Goal: Information Seeking & Learning: Learn about a topic

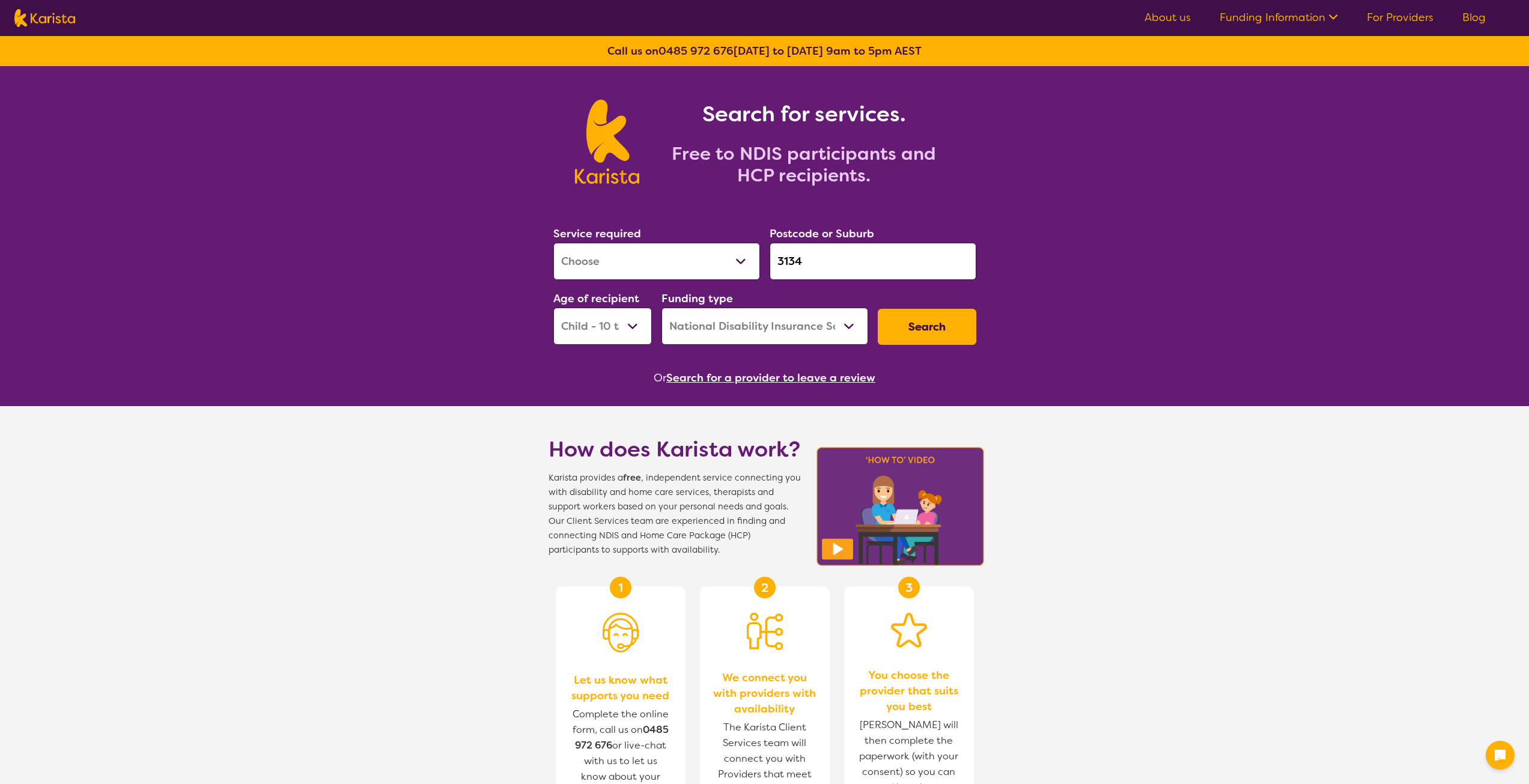
select select "[MEDICAL_DATA]"
select select "CH"
select select "NDIS"
click at [756, 261] on div "Service required Allied Health Assistant Assessment ([MEDICAL_DATA] or [MEDICAL…" at bounding box center [765, 284] width 432 height 130
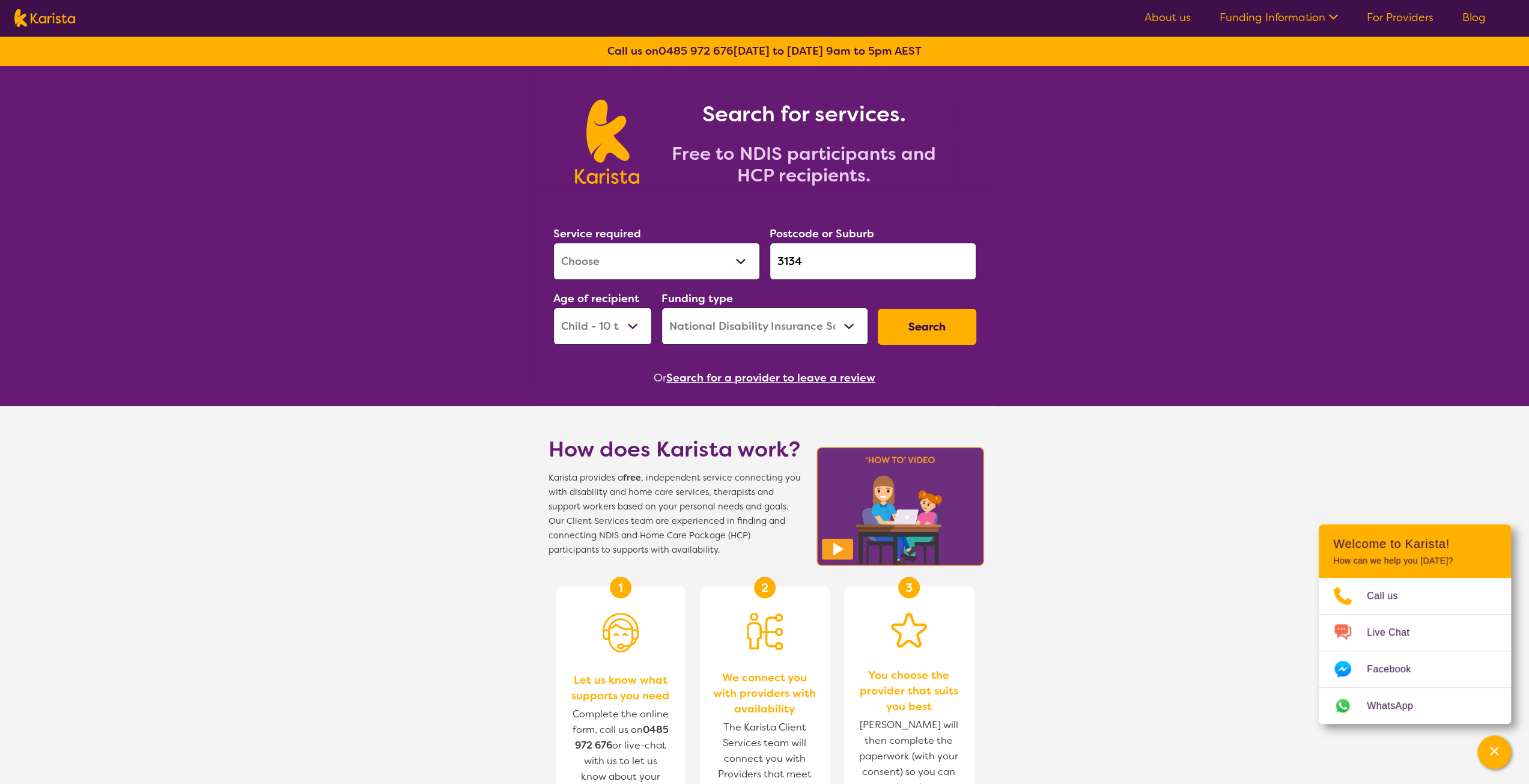
type input "Blue Wing Care"
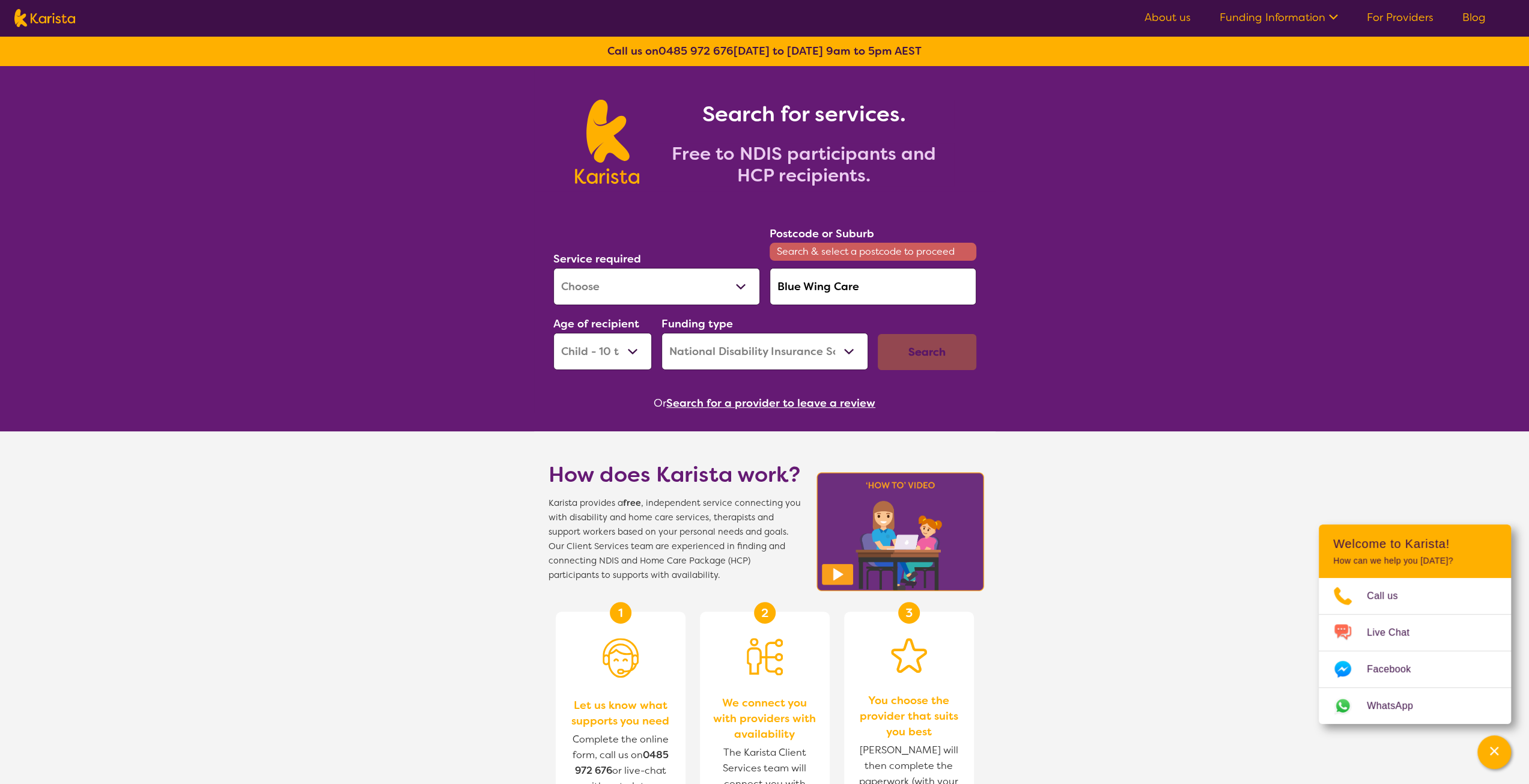
drag, startPoint x: 863, startPoint y: 291, endPoint x: 733, endPoint y: 297, distance: 130.1
click at [733, 297] on div "Service required Allied Health Assistant Assessment ([MEDICAL_DATA] or [MEDICAL…" at bounding box center [765, 297] width 432 height 155
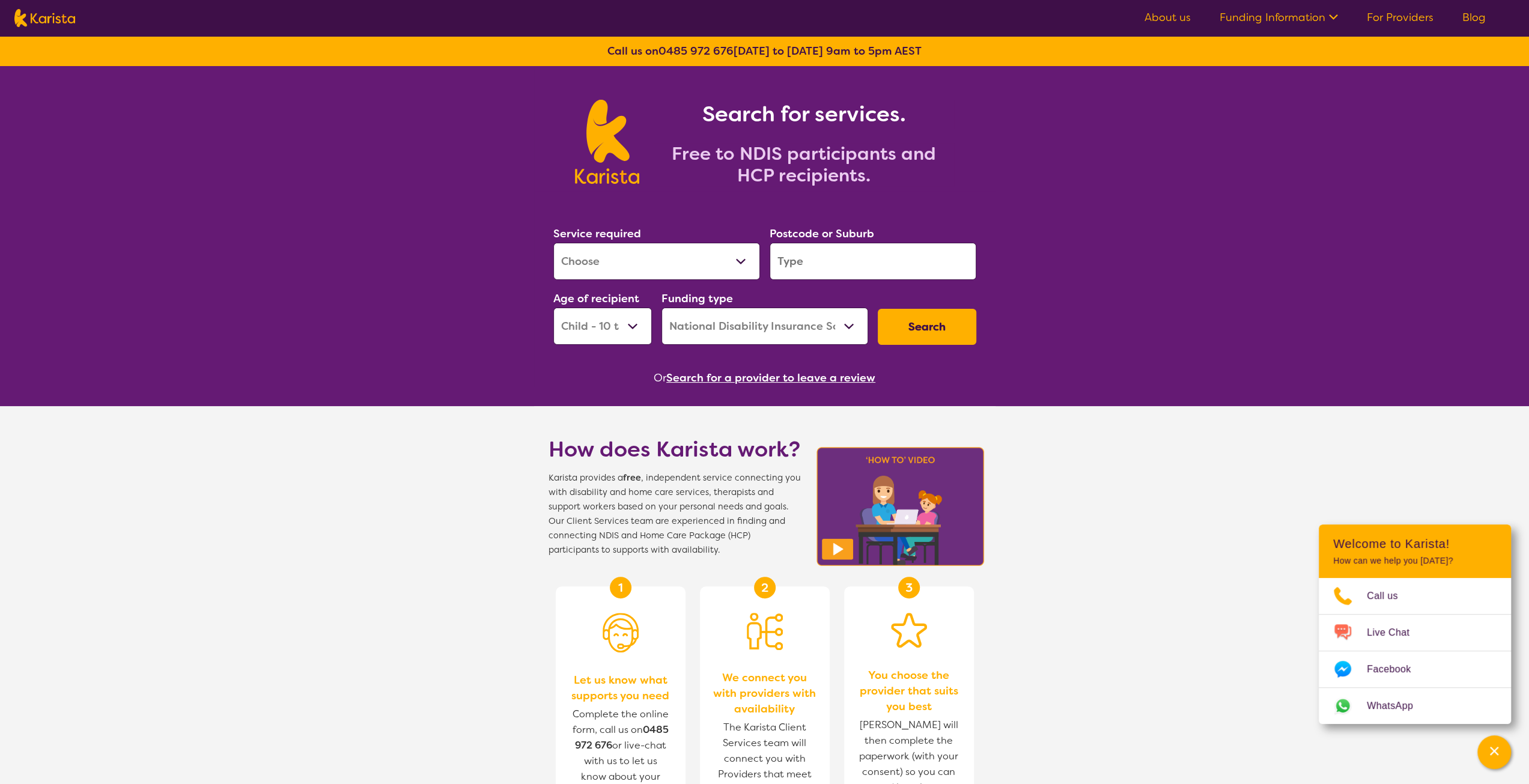
click at [806, 267] on input "search" at bounding box center [873, 261] width 207 height 37
paste input "6401"
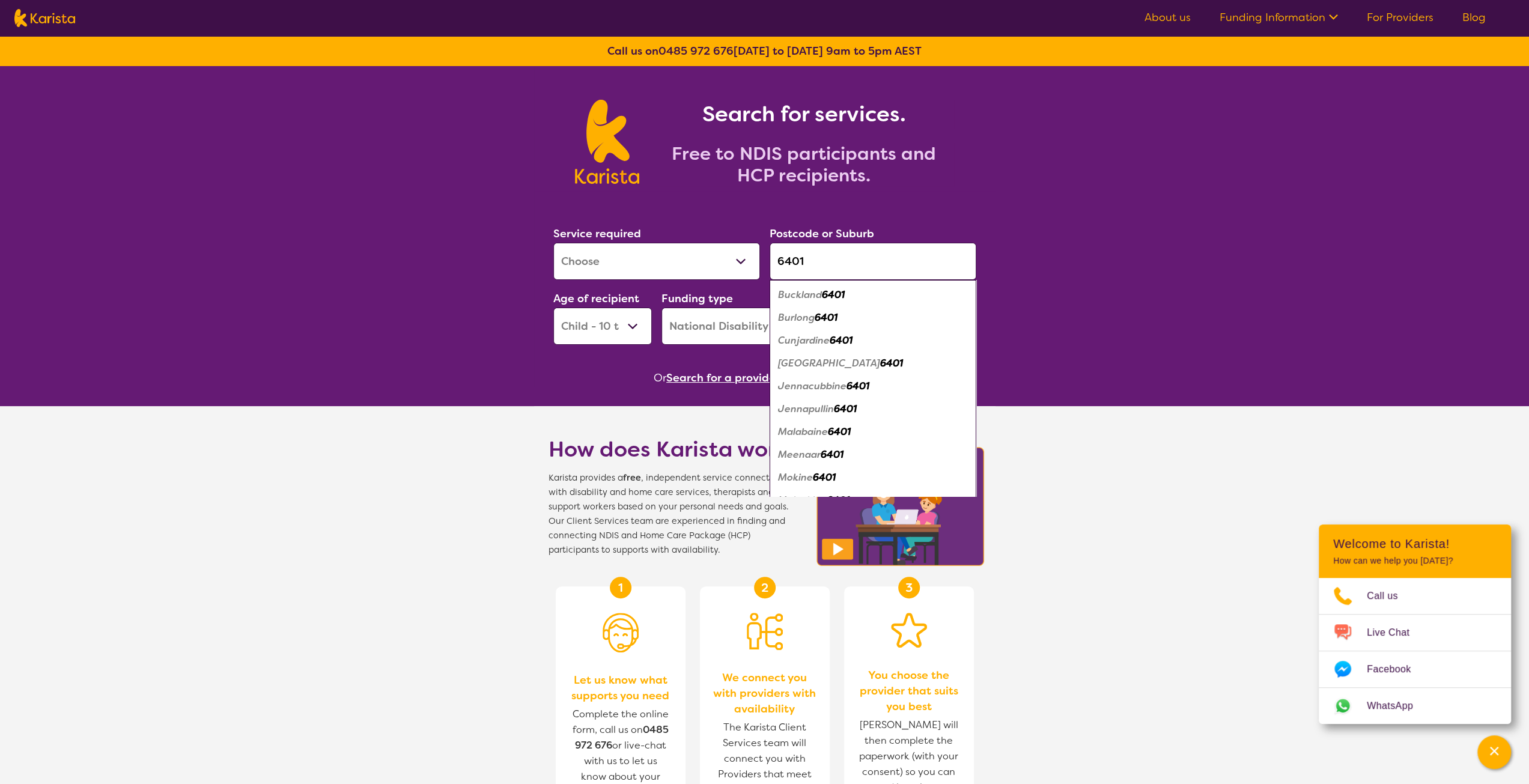
type input "6401"
click at [664, 249] on select "Allied Health Assistant Assessment ([MEDICAL_DATA] or [MEDICAL_DATA]) Behaviour…" at bounding box center [657, 261] width 207 height 37
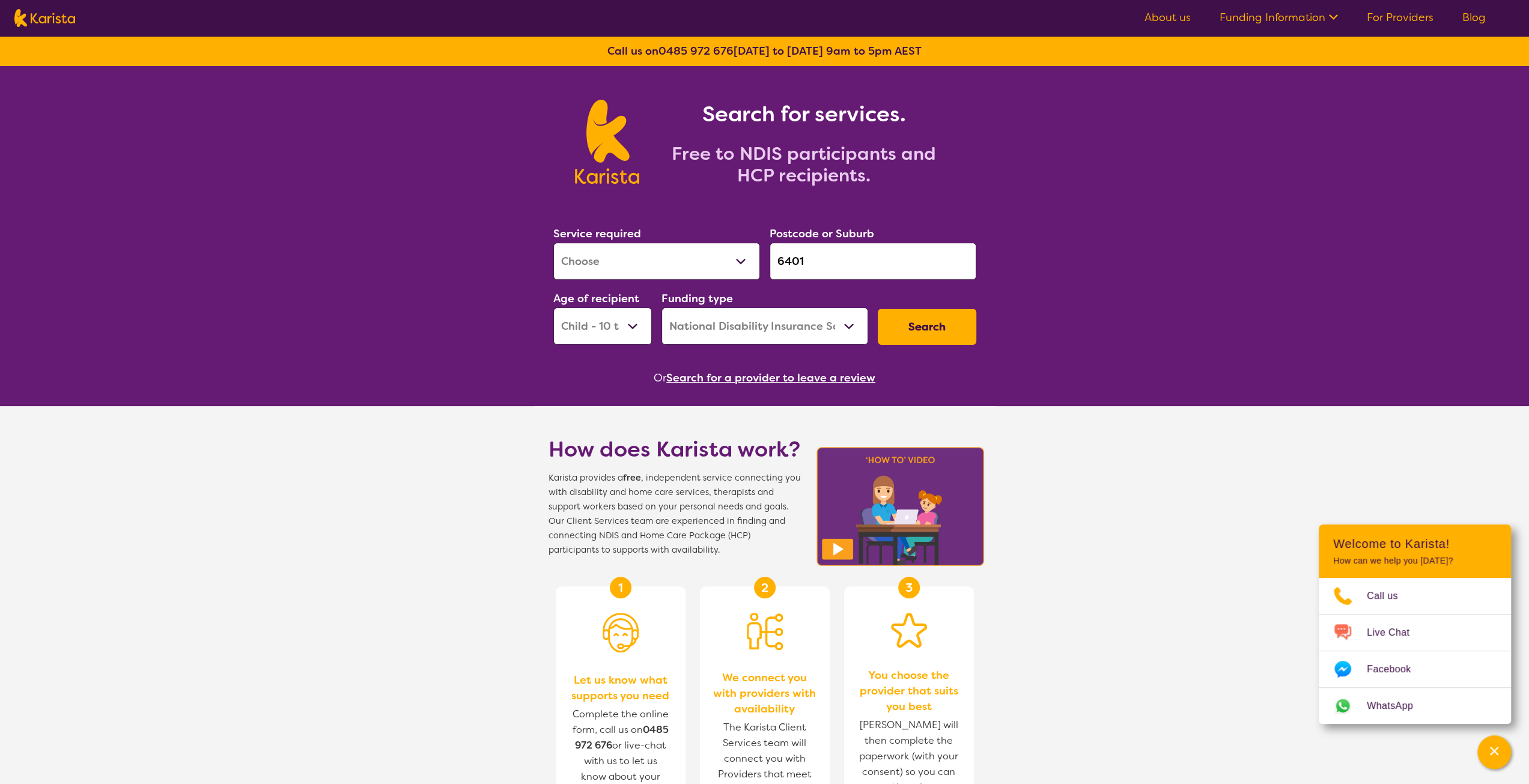
select select "Supported accommodation"
click at [553, 242] on select "Allied Health Assistant Assessment ([MEDICAL_DATA] or [MEDICAL_DATA]) Behaviour…" at bounding box center [657, 261] width 207 height 37
click at [626, 327] on select "Early Childhood - 0 to 9 Child - 10 to 11 Adolescent - 12 to 17 Adult - 18 to 6…" at bounding box center [602, 326] width 99 height 37
select select "AD"
click at [553, 308] on select "Early Childhood - 0 to 9 Child - 10 to 11 Adolescent - 12 to 17 Adult - 18 to 6…" at bounding box center [602, 326] width 99 height 37
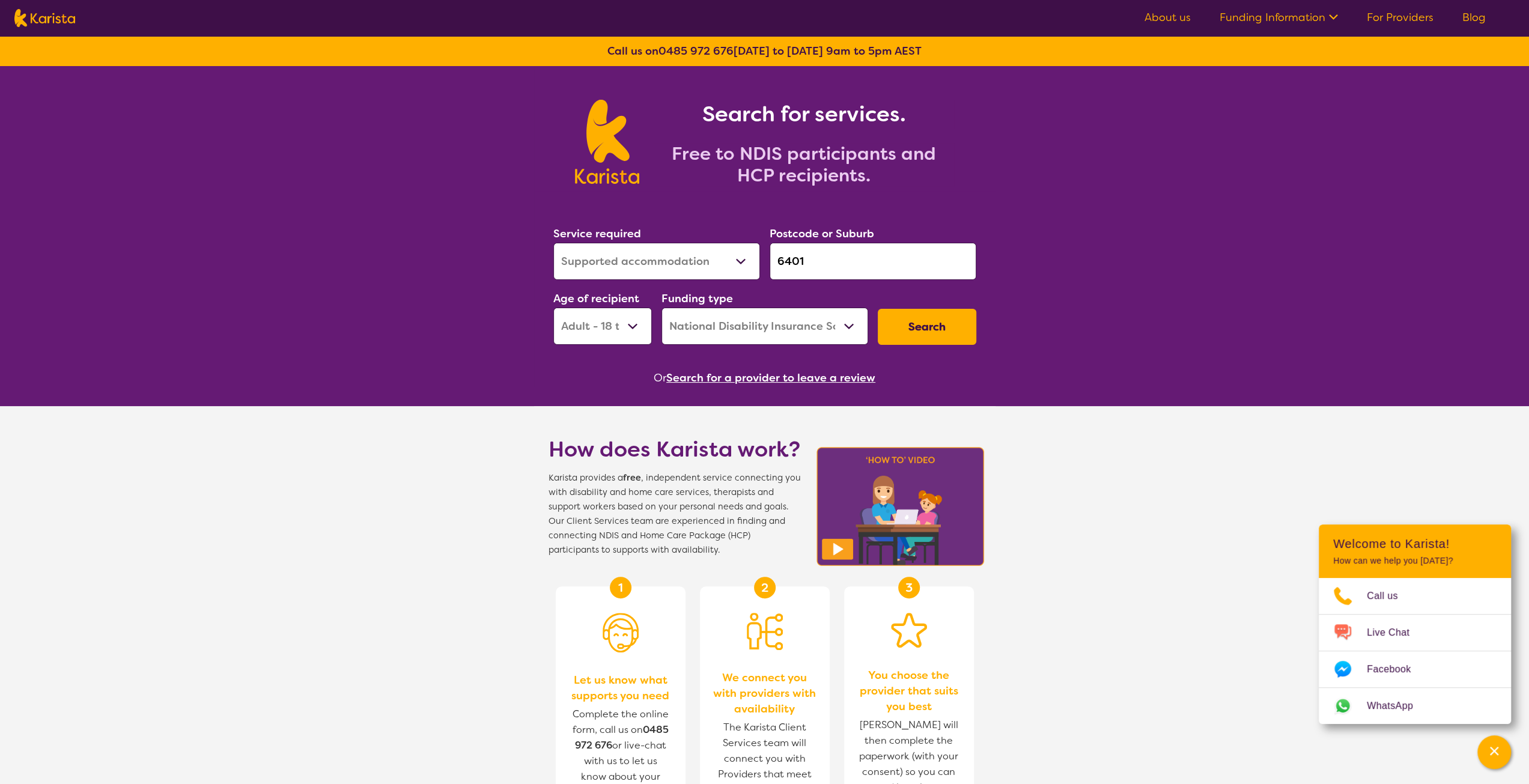
click at [923, 330] on button "Search" at bounding box center [927, 326] width 99 height 36
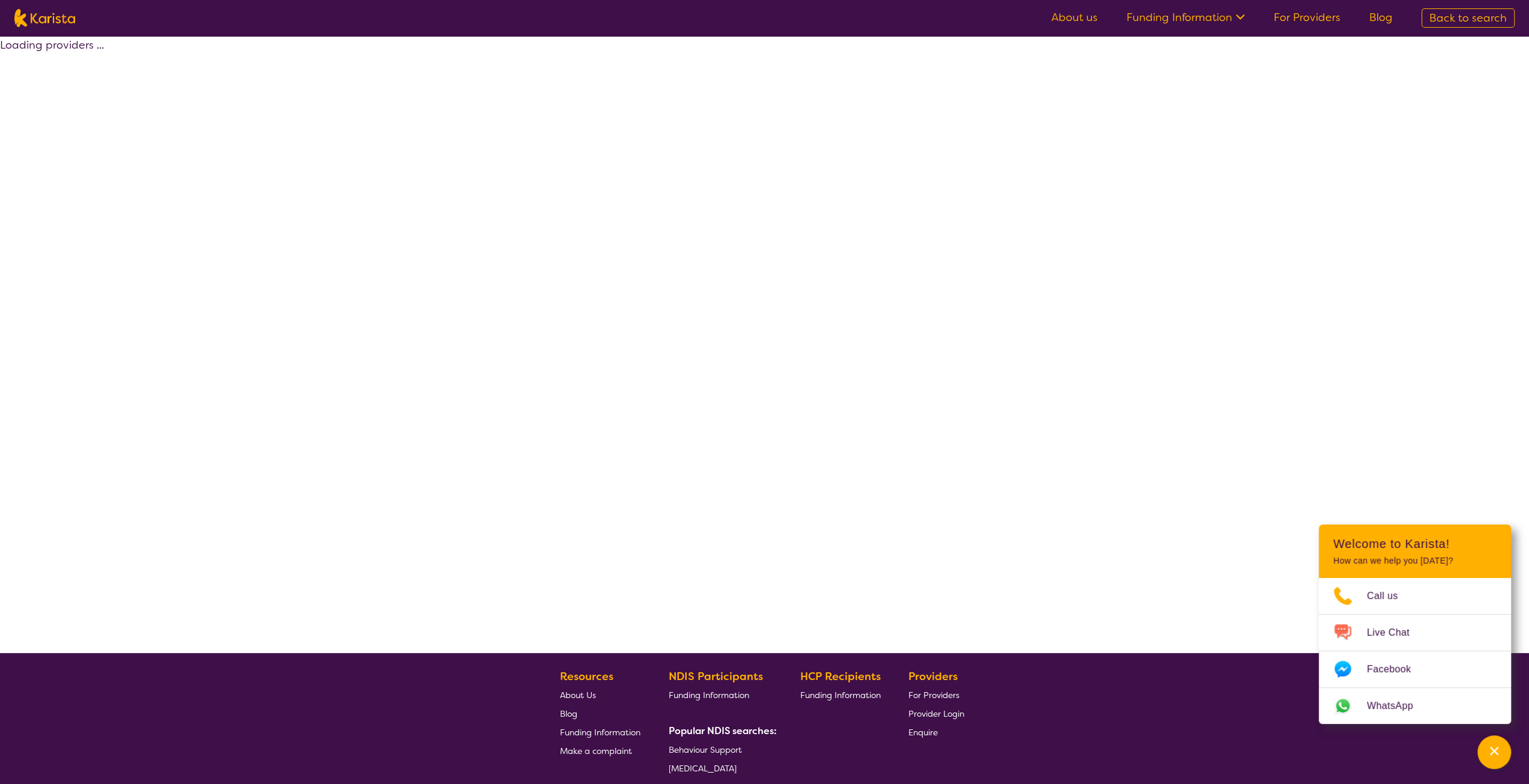
select select "by_score"
